Goal: Navigation & Orientation: Find specific page/section

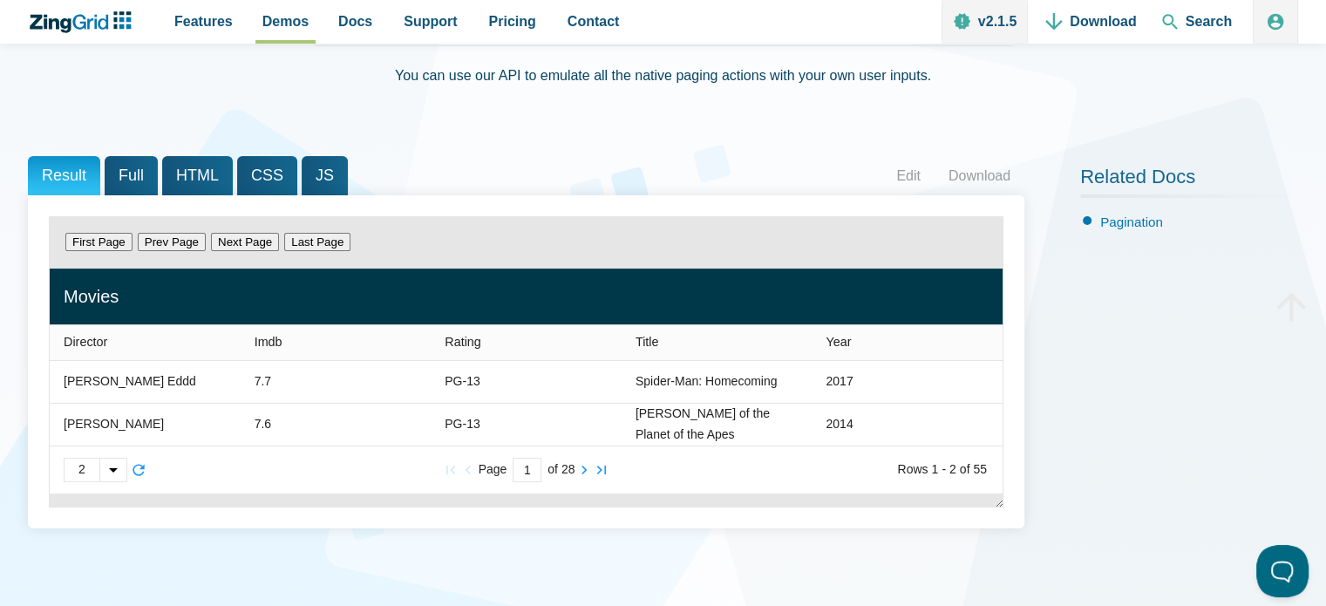
scroll to position [174, 0]
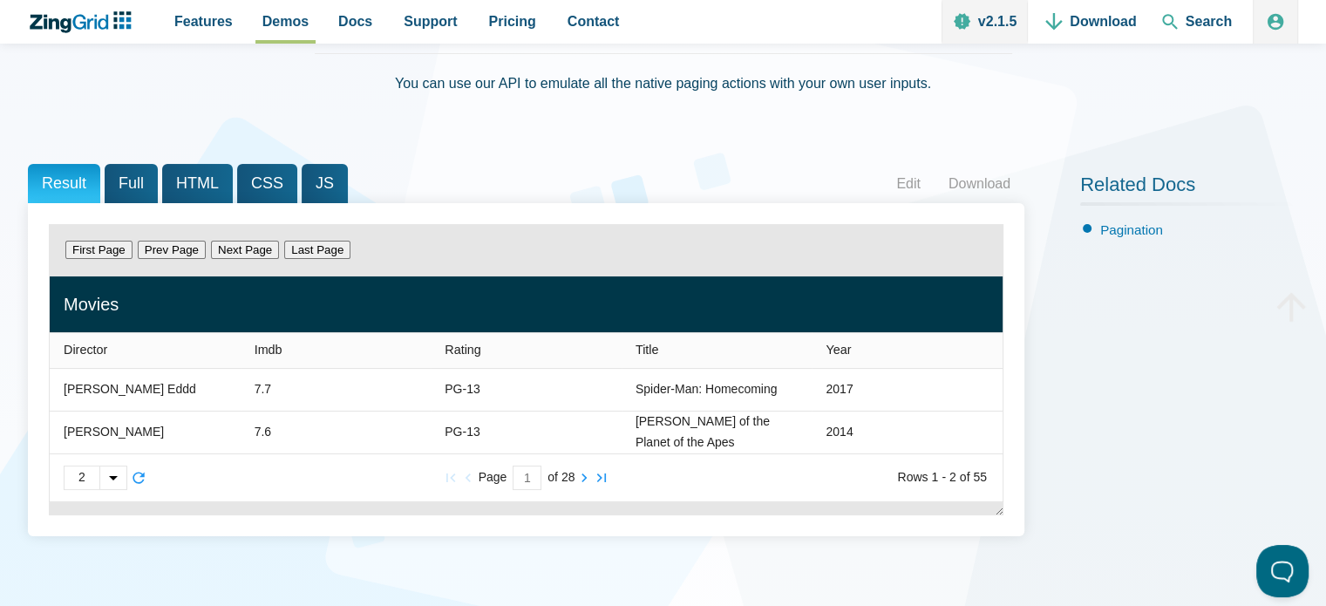
click at [530, 476] on input "1" at bounding box center [527, 478] width 29 height 24
drag, startPoint x: 530, startPoint y: 476, endPoint x: 476, endPoint y: 466, distance: 54.9
click at [0, 0] on slot "Page 1 of 28" at bounding box center [0, 0] width 0 height 0
click at [772, 498] on div "2 2 5 15 Page of 28 Rows 1 - 2 of 55" at bounding box center [526, 477] width 953 height 47
click at [520, 479] on input "Current Page" at bounding box center [527, 478] width 29 height 24
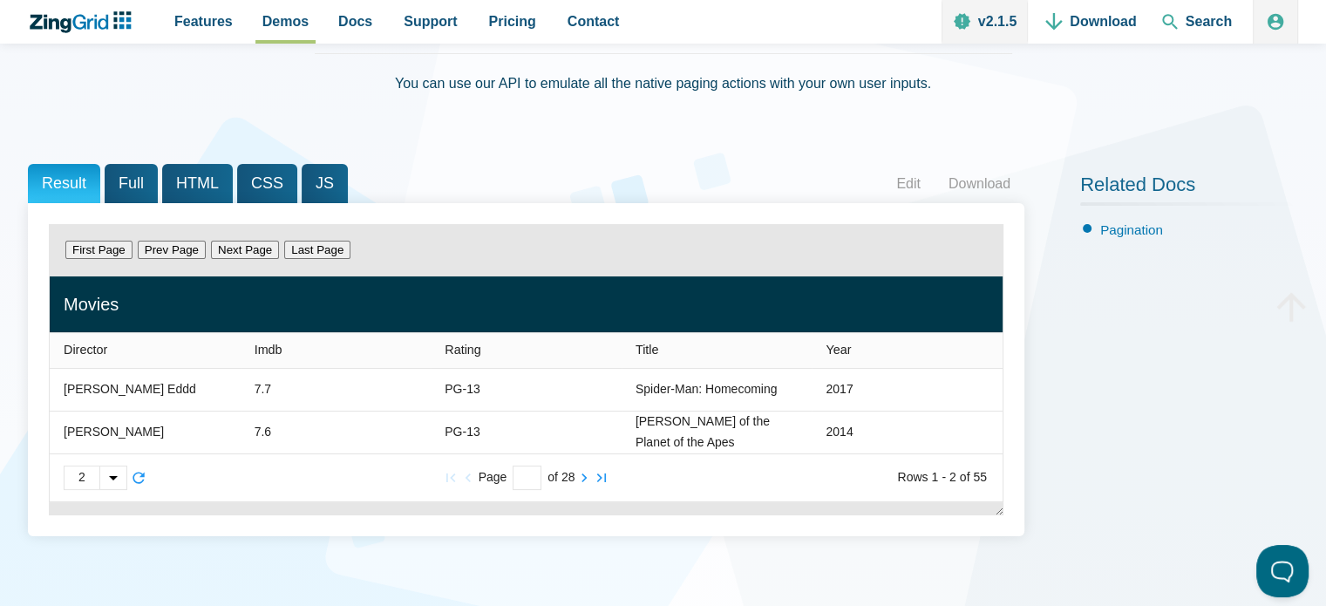
click at [520, 483] on input "Current Page" at bounding box center [527, 478] width 29 height 24
click at [648, 480] on div "Page 2 of 28" at bounding box center [526, 478] width 309 height 24
click at [581, 479] on zg-icon "nextpage" at bounding box center [583, 477] width 17 height 17
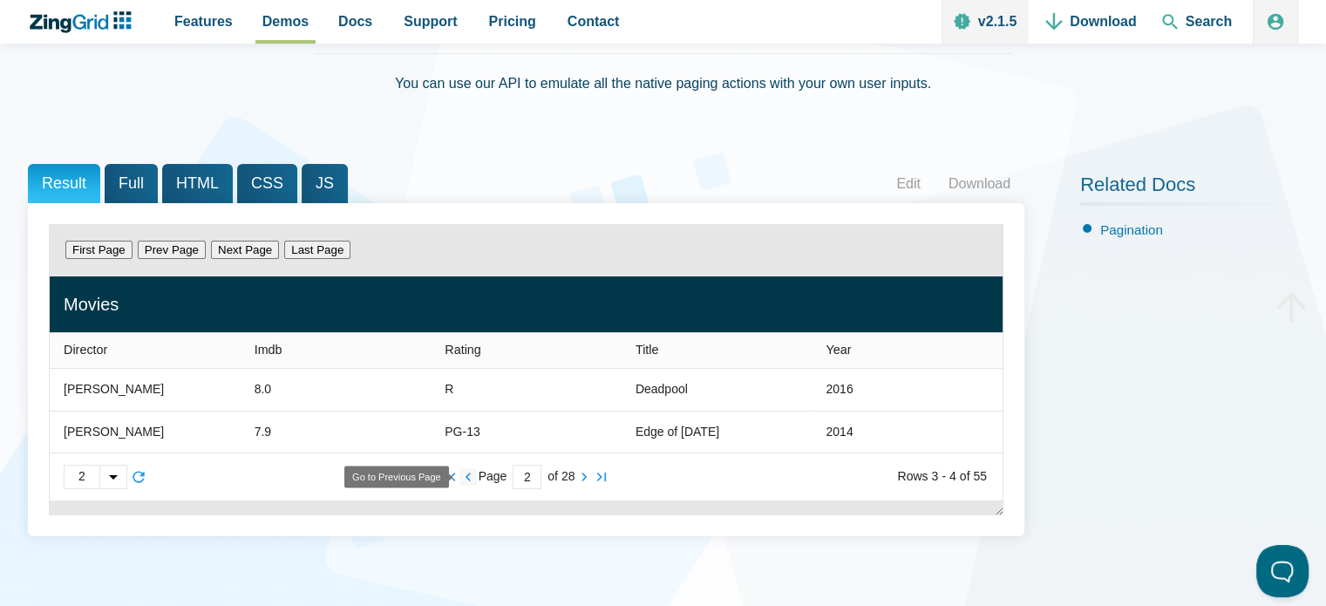
click at [470, 473] on zg-icon "prevpage" at bounding box center [467, 476] width 17 height 17
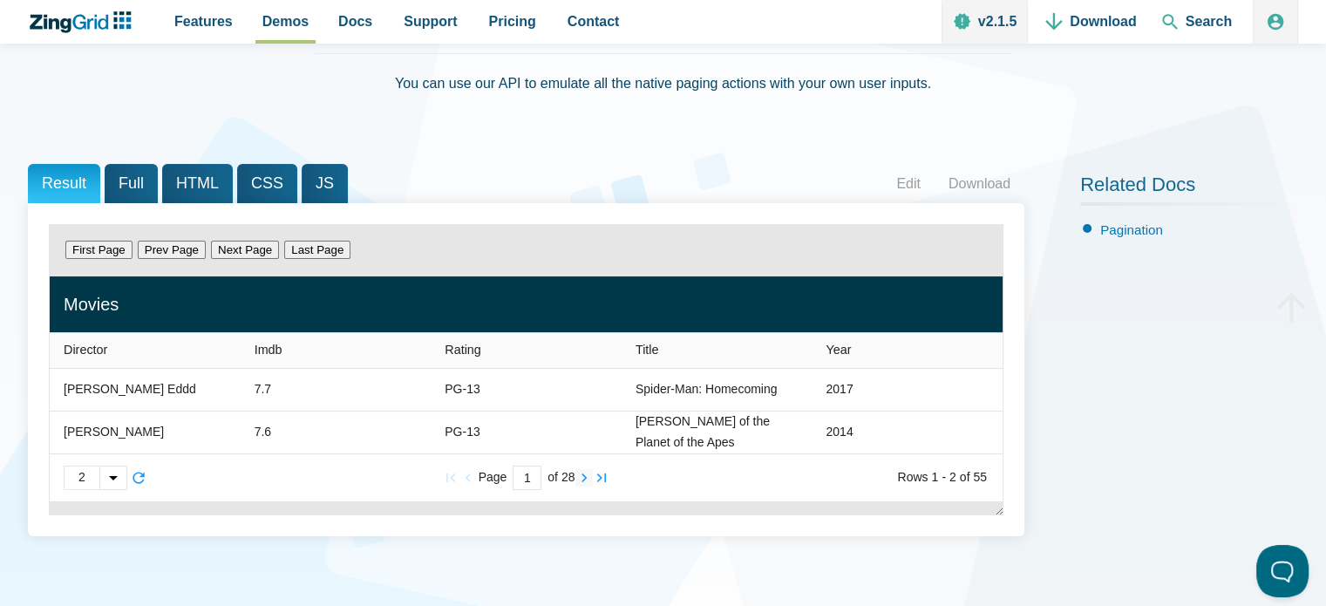
click at [581, 477] on zg-icon "nextpage" at bounding box center [583, 477] width 17 height 17
drag, startPoint x: 539, startPoint y: 473, endPoint x: 485, endPoint y: 478, distance: 54.2
click at [0, 0] on slot "Page 2 of 28" at bounding box center [0, 0] width 0 height 0
click at [646, 478] on div "Page 3 of 28" at bounding box center [526, 477] width 309 height 24
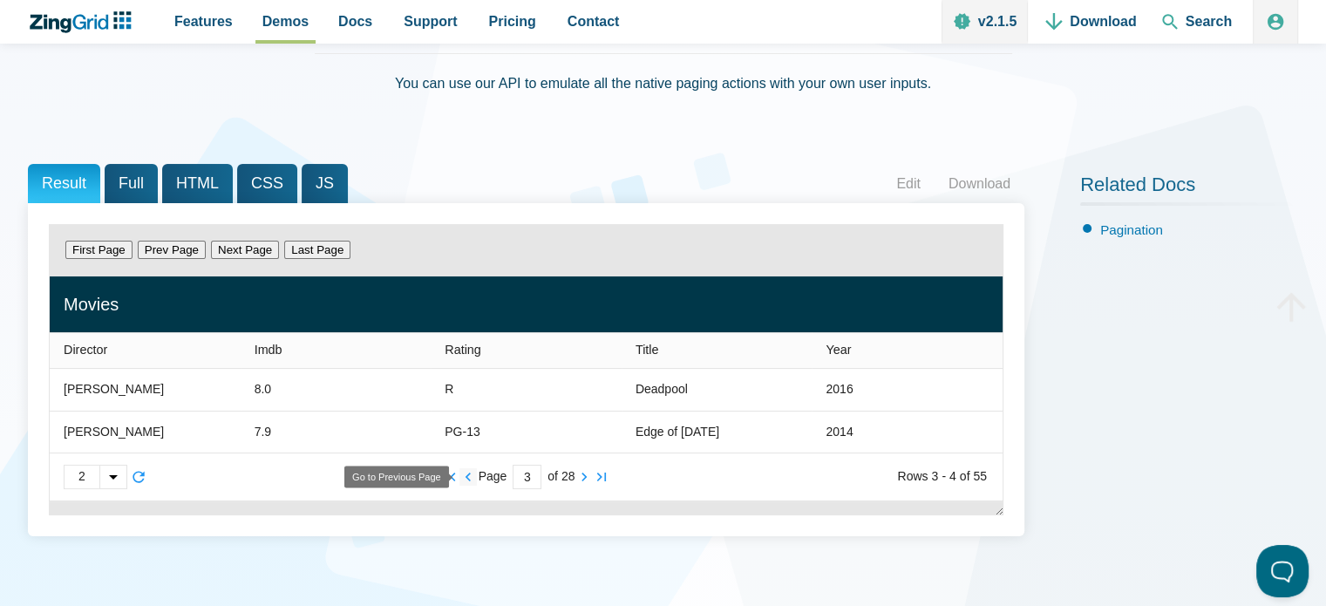
click at [466, 477] on zg-icon "prevpage" at bounding box center [467, 476] width 17 height 17
type input "1"
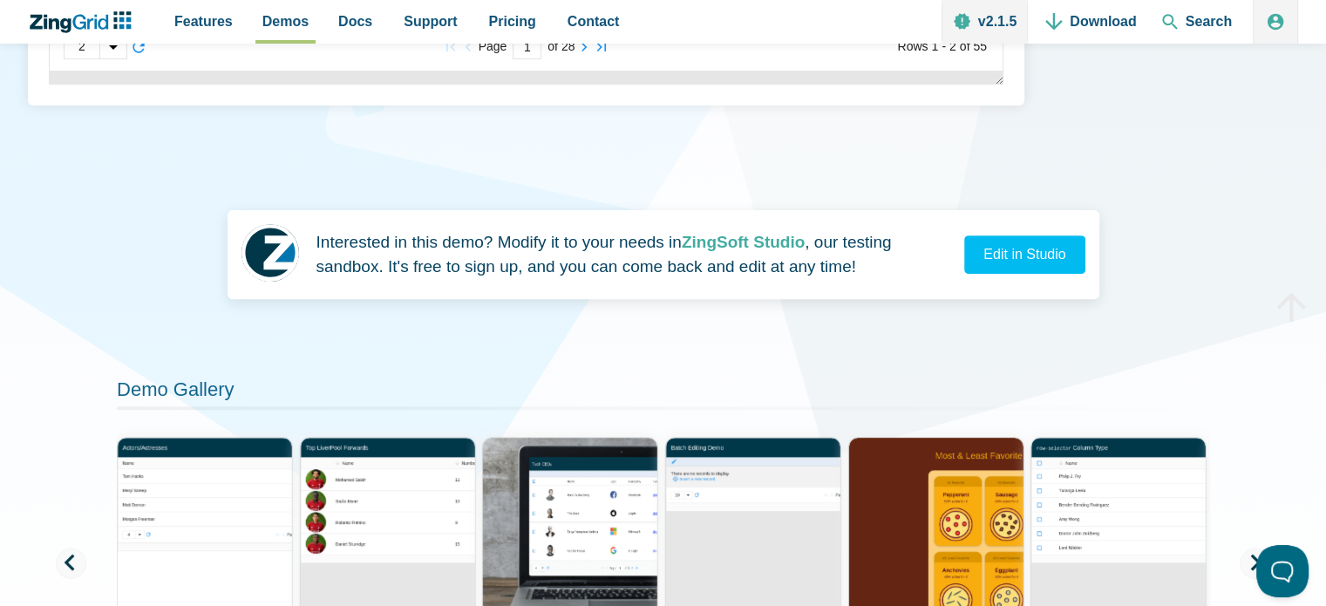
scroll to position [610, 0]
